Goal: Task Accomplishment & Management: Manage account settings

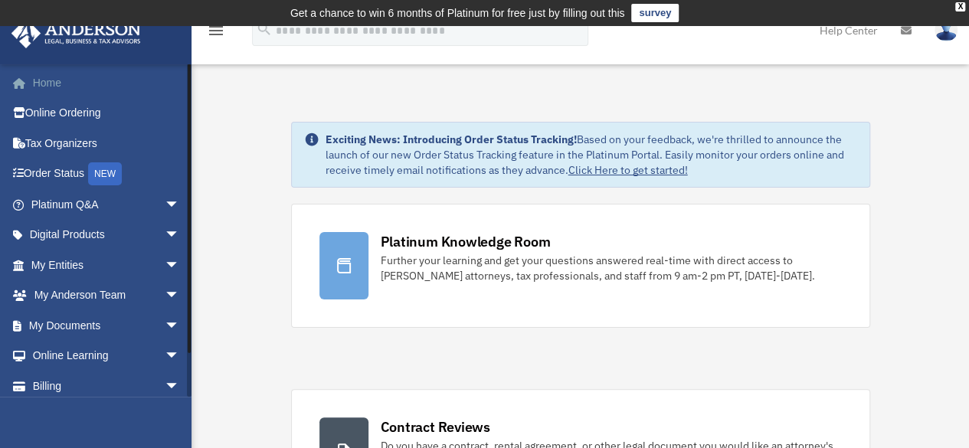
click at [57, 86] on link "Home" at bounding box center [107, 82] width 192 height 31
click at [41, 82] on link "Home" at bounding box center [107, 82] width 192 height 31
click at [87, 300] on link "My Anderson Team arrow_drop_down" at bounding box center [107, 295] width 192 height 31
click at [165, 296] on span "arrow_drop_down" at bounding box center [180, 295] width 31 height 31
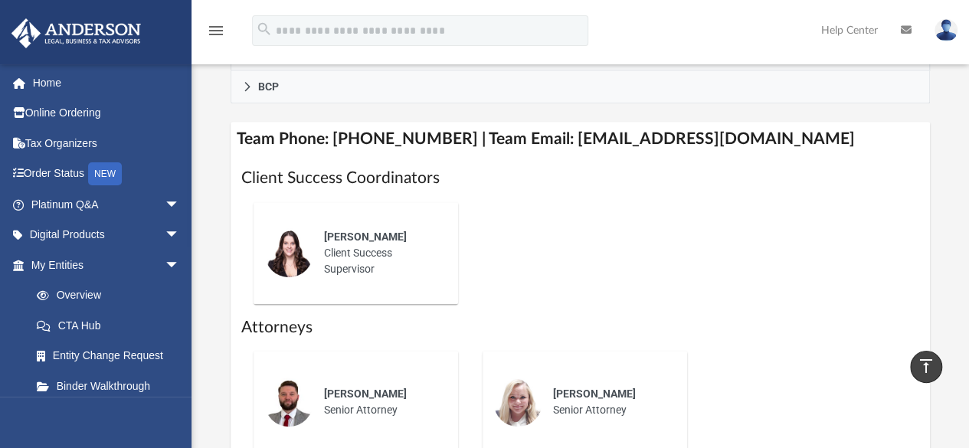
scroll to position [383, 0]
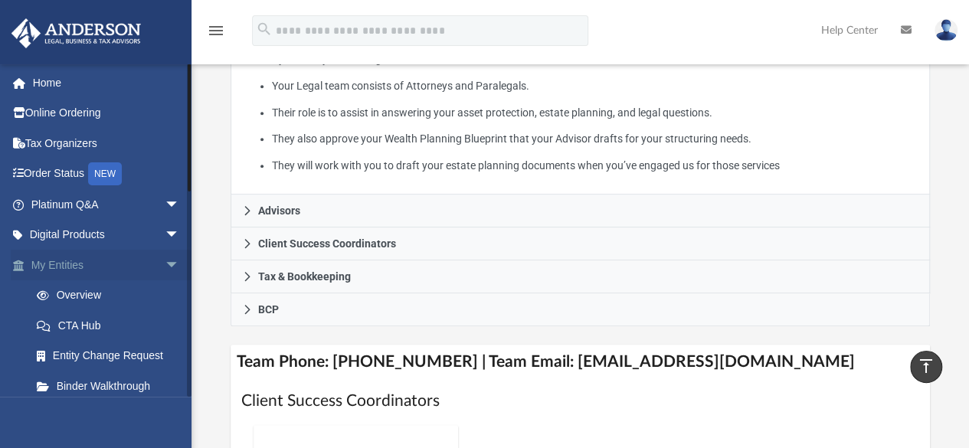
click at [78, 271] on link "My Entities arrow_drop_down" at bounding box center [107, 265] width 192 height 31
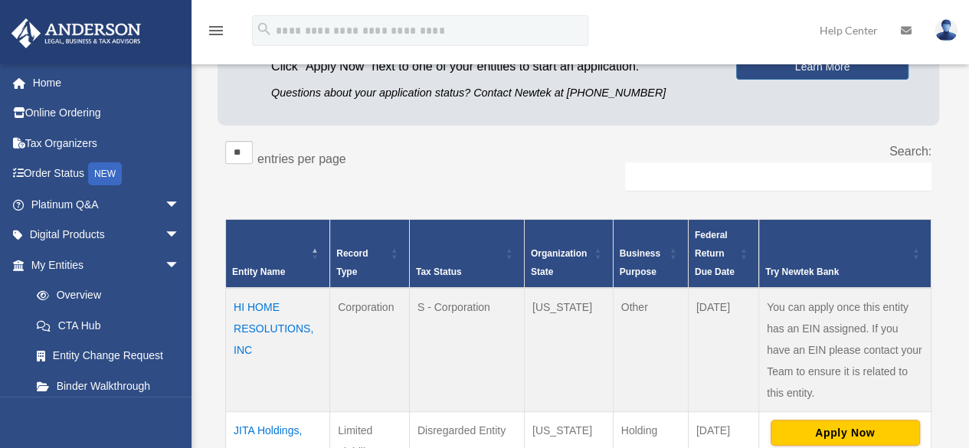
scroll to position [230, 0]
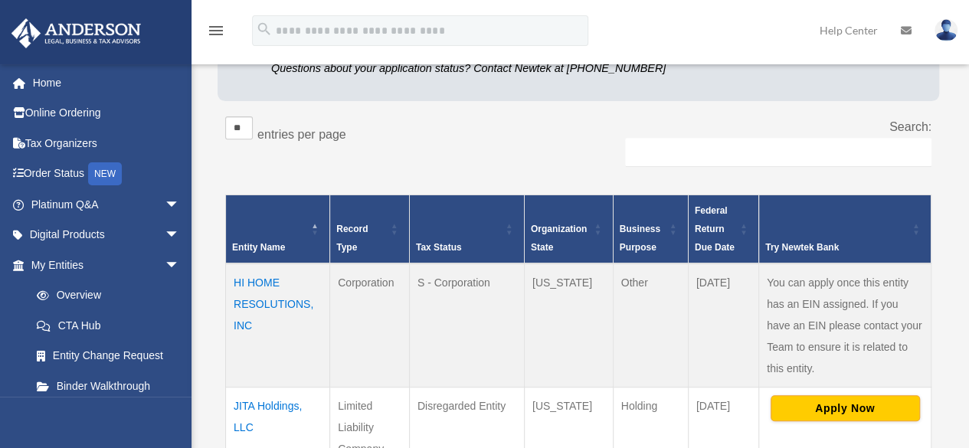
click at [942, 34] on img at bounding box center [946, 30] width 23 height 22
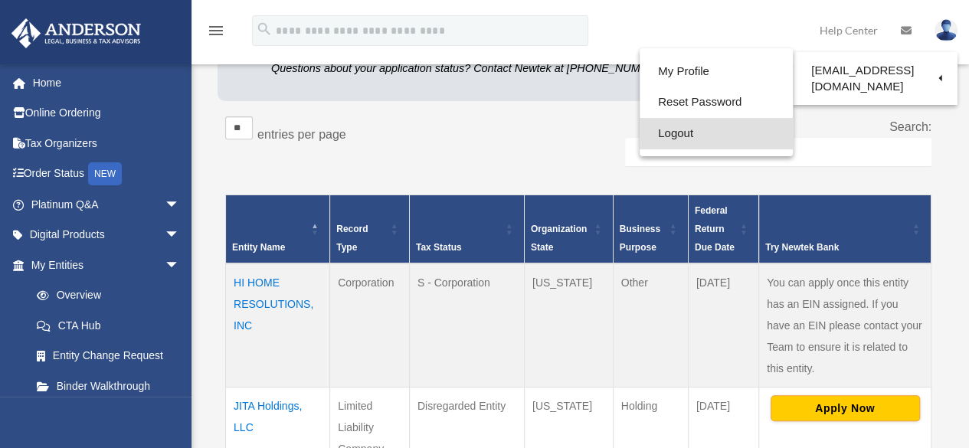
click at [674, 134] on link "Logout" at bounding box center [716, 133] width 153 height 31
